Goal: Find specific page/section: Find specific page/section

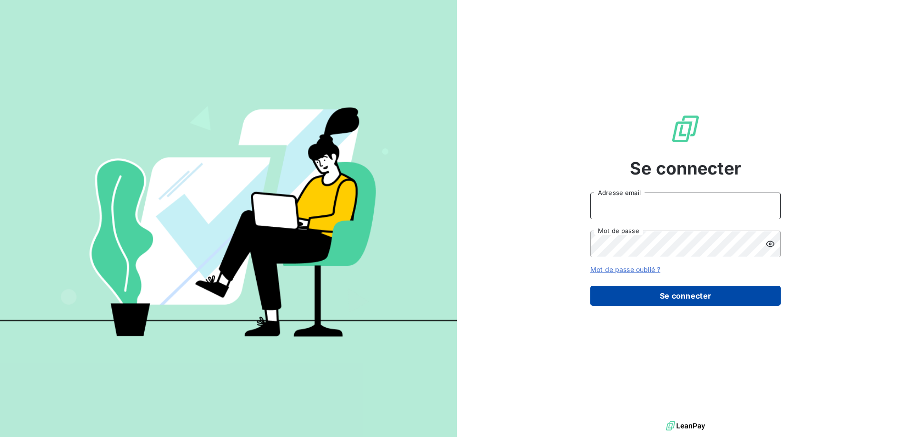
type input "nasser.adli@pierres-investissement.com"
click at [756, 296] on button "Se connecter" at bounding box center [685, 296] width 190 height 20
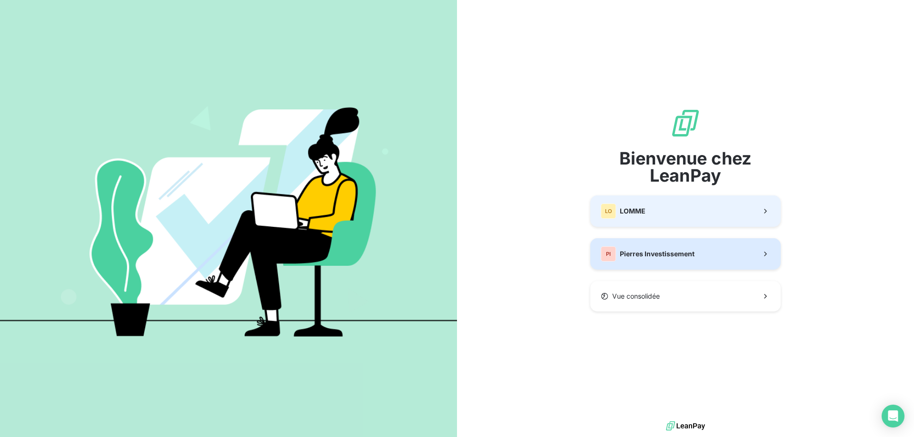
click at [728, 246] on button "PI Pierres Investissement" at bounding box center [685, 253] width 190 height 31
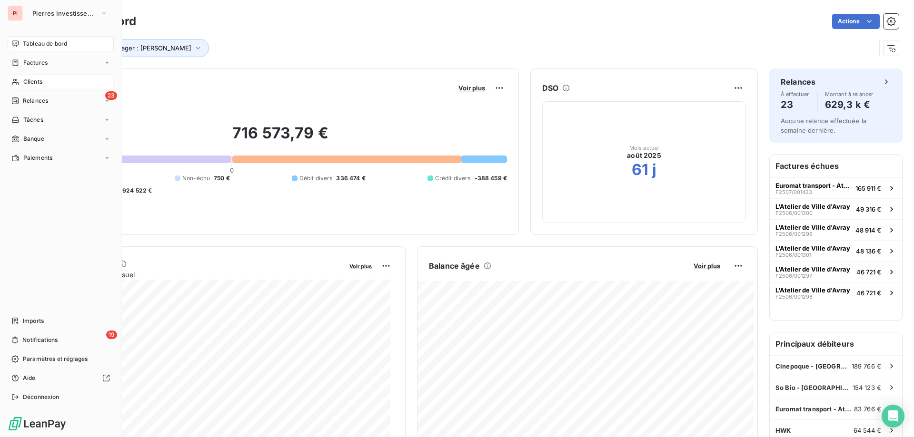
click at [58, 85] on div "Clients" at bounding box center [61, 81] width 106 height 15
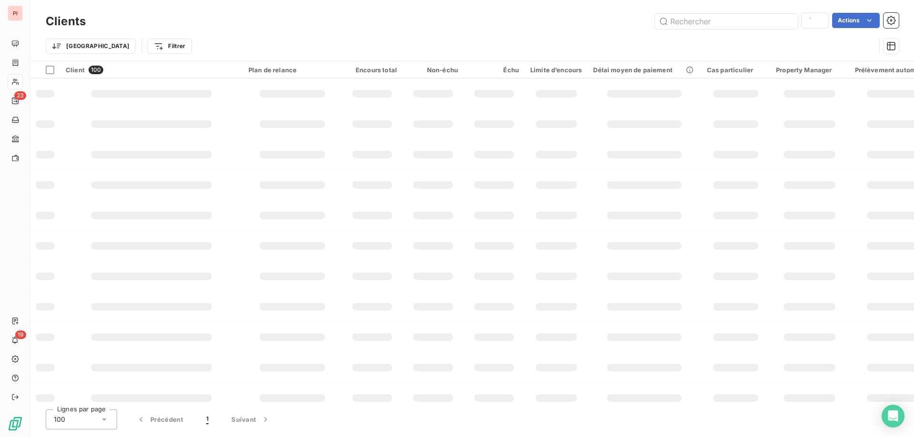
type input "hwk"
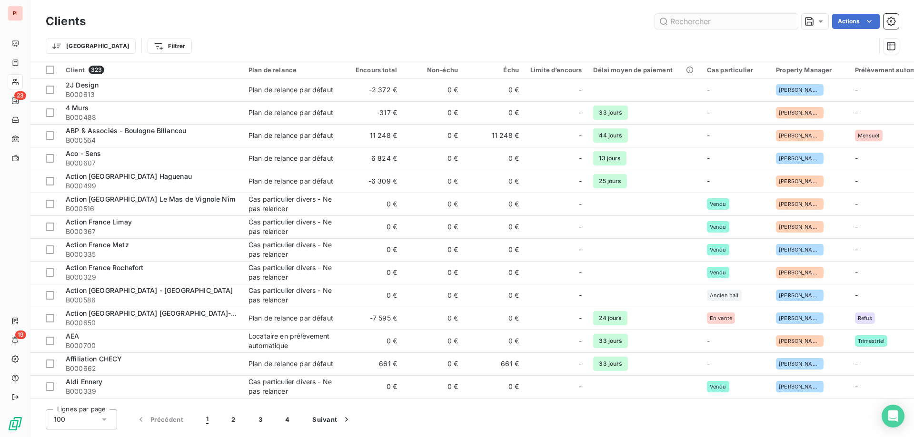
click at [712, 20] on input "text" at bounding box center [726, 21] width 143 height 15
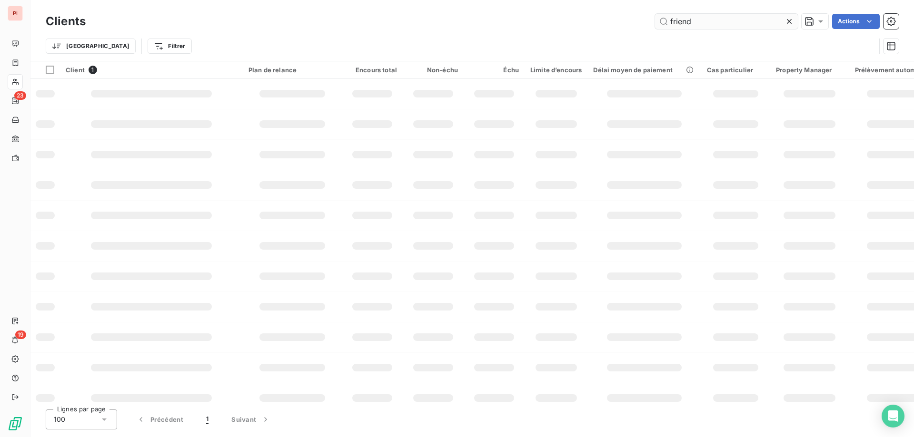
type input "friend"
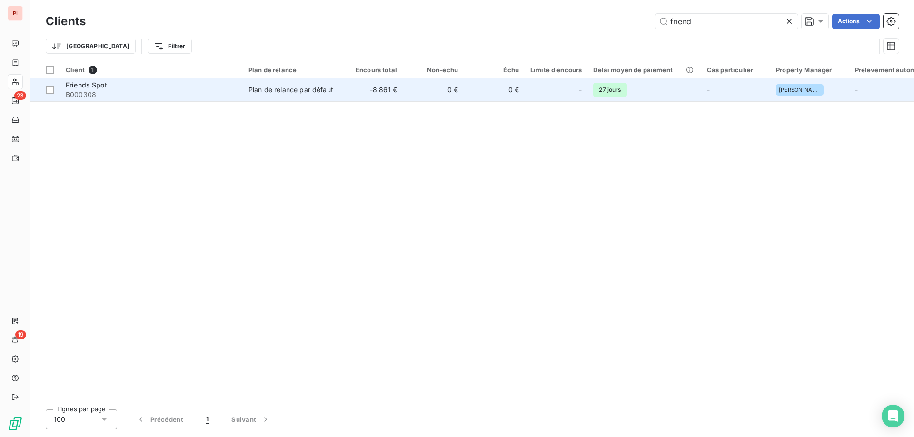
click at [101, 84] on span "Friends Spot" at bounding box center [86, 85] width 41 height 8
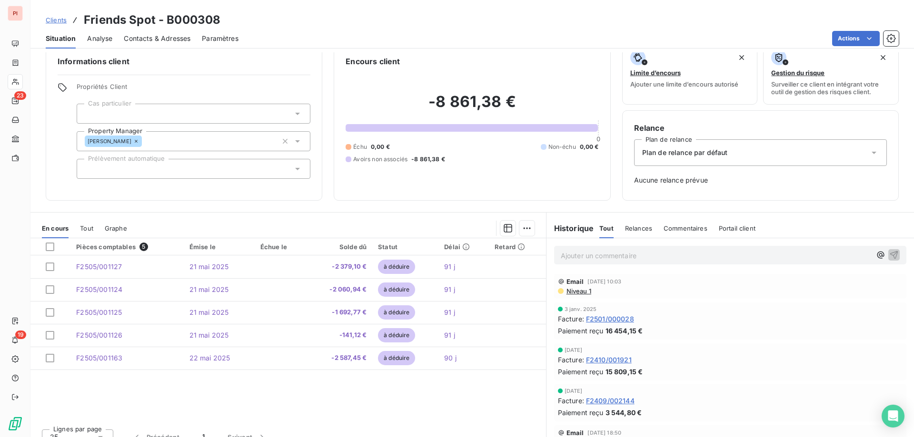
scroll to position [27, 0]
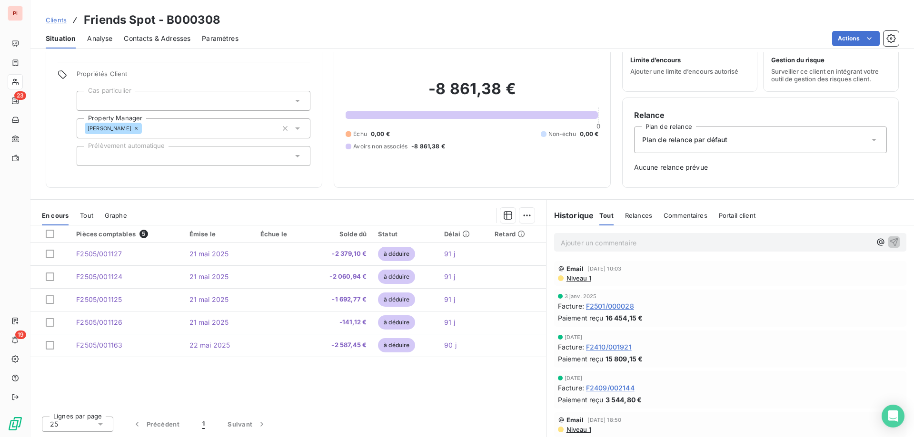
click at [176, 40] on span "Contacts & Adresses" at bounding box center [157, 39] width 67 height 10
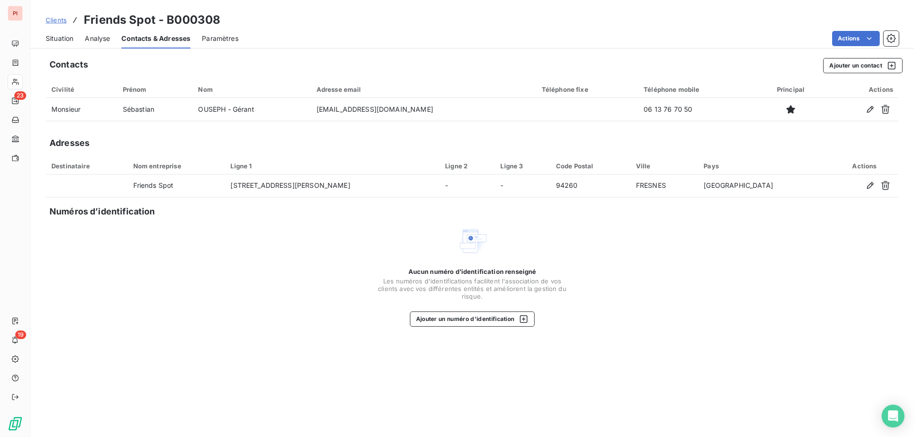
click at [207, 218] on div "Contacts Ajouter un contact Civilité Prénom Nom Adresse email Téléphone fixe Té…" at bounding box center [471, 244] width 883 height 385
drag, startPoint x: 207, startPoint y: 218, endPoint x: 196, endPoint y: 232, distance: 17.5
click at [196, 232] on div "Aucun numéro d’identification renseigné Les numéros d'identifications faciliten…" at bounding box center [472, 276] width 853 height 101
click at [281, 231] on div "Aucun numéro d’identification renseigné Les numéros d'identifications faciliten…" at bounding box center [472, 276] width 853 height 101
click at [436, 20] on div "Clients Friends Spot - B000308" at bounding box center [471, 19] width 883 height 17
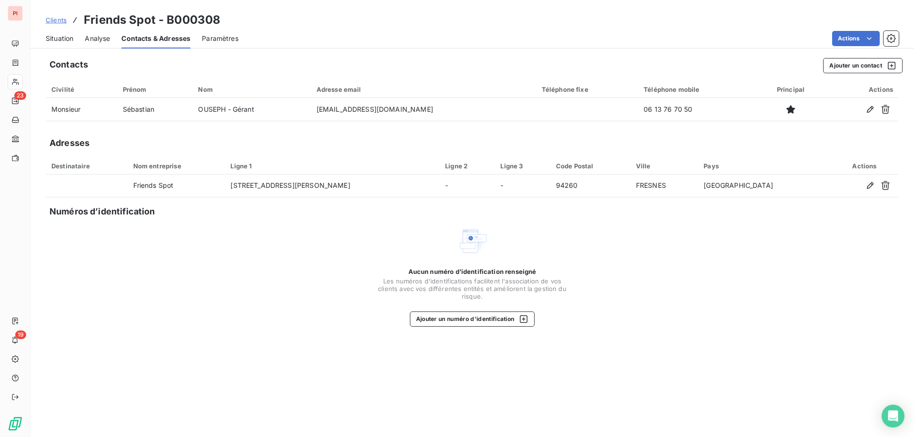
click at [436, 20] on div "Clients Friends Spot - B000308" at bounding box center [471, 19] width 883 height 17
click at [442, 13] on div "Clients Friends Spot - B000308" at bounding box center [471, 19] width 883 height 17
click at [411, 20] on div "Clients Friends Spot - B000308" at bounding box center [471, 19] width 883 height 17
click at [63, 39] on span "Situation" at bounding box center [60, 39] width 28 height 10
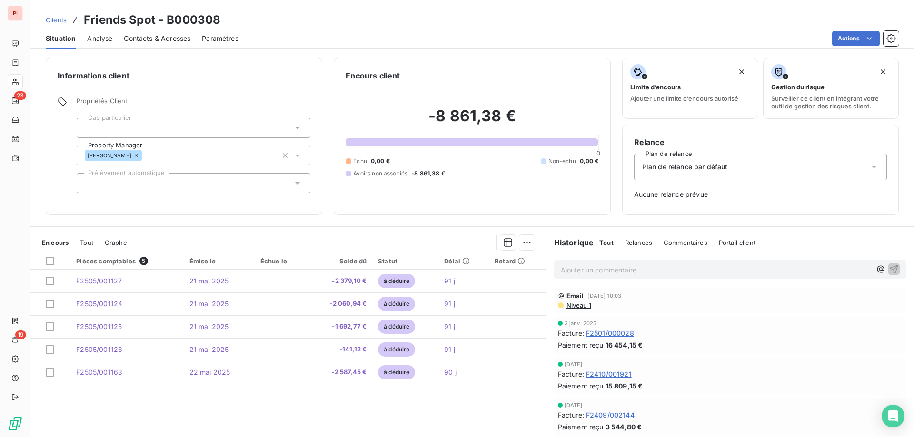
click at [434, 15] on div "Clients Friends Spot - B000308" at bounding box center [471, 19] width 883 height 17
click at [430, 12] on div "Clients Friends Spot - B000308" at bounding box center [471, 19] width 883 height 17
click at [459, 33] on div "Actions" at bounding box center [574, 38] width 649 height 15
drag, startPoint x: 459, startPoint y: 33, endPoint x: 448, endPoint y: 38, distance: 12.6
click at [448, 38] on div "Actions" at bounding box center [574, 38] width 649 height 15
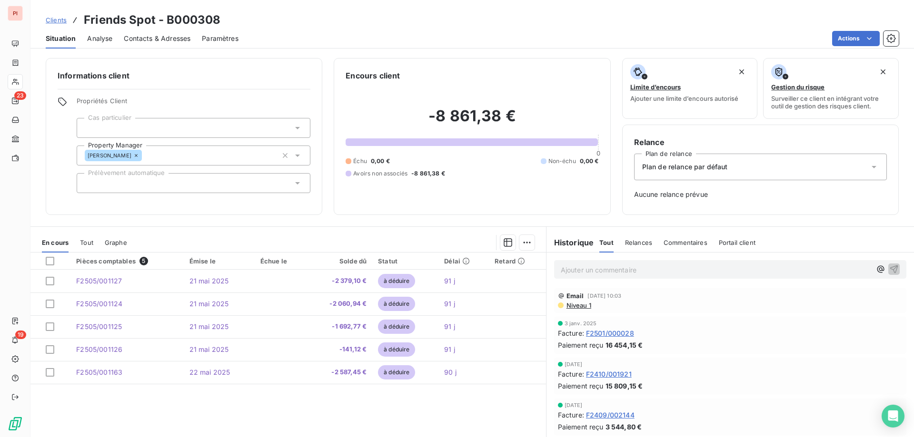
click at [453, 22] on div "Clients Friends Spot - B000308" at bounding box center [471, 19] width 883 height 17
